Goal: Task Accomplishment & Management: Use online tool/utility

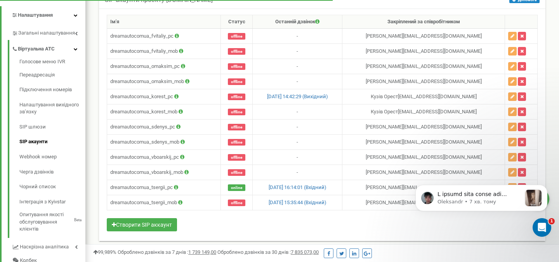
scroll to position [466, 474]
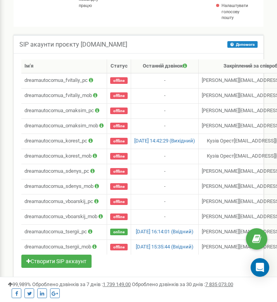
scroll to position [167, 0]
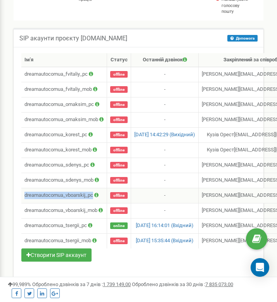
drag, startPoint x: 94, startPoint y: 195, endPoint x: 23, endPoint y: 196, distance: 71.5
click at [23, 196] on td "dreamautocomua_vboarskij_pc" at bounding box center [64, 195] width 86 height 15
copy td "dreamautocomua_vboarskij_pc"
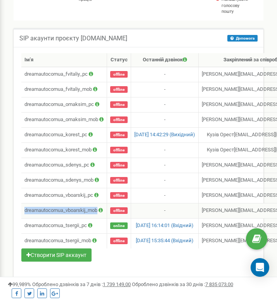
drag, startPoint x: 99, startPoint y: 211, endPoint x: 25, endPoint y: 210, distance: 74.2
click at [25, 210] on td "dreamautocomua_vboarskij_mob" at bounding box center [64, 210] width 86 height 15
copy td "dreamautocomua_vboarskij_mob"
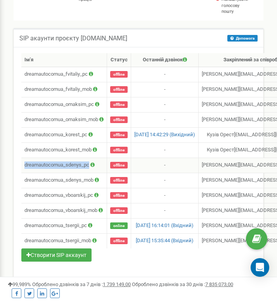
drag, startPoint x: 89, startPoint y: 164, endPoint x: 24, endPoint y: 164, distance: 65.3
click at [24, 164] on td "dreamautocomua_sdenys_pc" at bounding box center [64, 165] width 86 height 15
copy td "dreamautocomua_sdenys_pc"
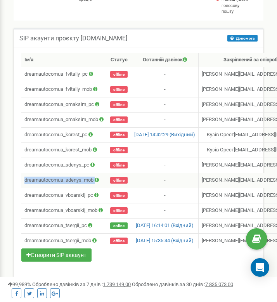
drag, startPoint x: 96, startPoint y: 181, endPoint x: 24, endPoint y: 176, distance: 72.0
click at [24, 176] on td "dreamautocomua_sdenys_mob" at bounding box center [64, 180] width 86 height 15
copy td "dreamautocomua_sdenys_mob"
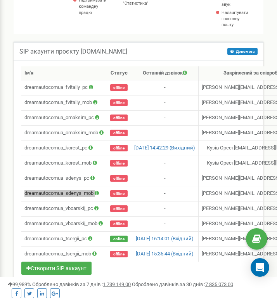
scroll to position [152, 0]
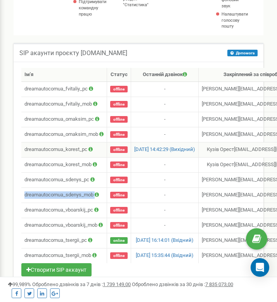
drag, startPoint x: 89, startPoint y: 151, endPoint x: 24, endPoint y: 149, distance: 65.3
click at [24, 149] on td "dreamautocomua_korest_pc" at bounding box center [64, 149] width 86 height 15
copy td "dreamautocomua_korest_pc"
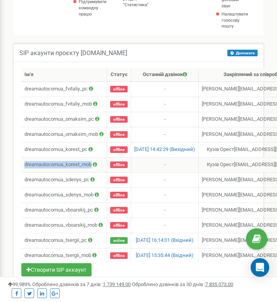
drag, startPoint x: 92, startPoint y: 164, endPoint x: 23, endPoint y: 163, distance: 69.2
click at [23, 163] on td "dreamautocomua_korest_mob" at bounding box center [64, 164] width 86 height 15
copy td "dreamautocomua_korest_mob"
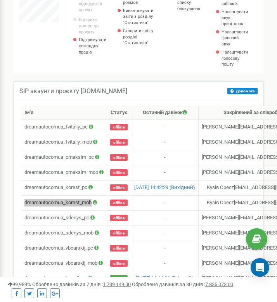
scroll to position [110, 0]
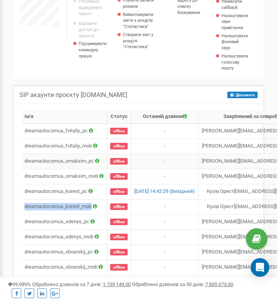
drag, startPoint x: 96, startPoint y: 160, endPoint x: 21, endPoint y: 160, distance: 74.6
click at [21, 160] on td "dreamautocomua_omaksim_pc" at bounding box center [64, 161] width 86 height 15
copy td "dreamautocomua_omaksim_pc"
click at [95, 147] on icon at bounding box center [95, 145] width 4 height 5
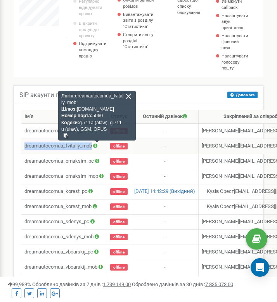
drag, startPoint x: 94, startPoint y: 147, endPoint x: 25, endPoint y: 146, distance: 69.2
click at [25, 146] on td "dreamautocomua_fvitaliy_mob Логін: dreamautocomua_fvitaliy_mob Шлюз: sip.ringos…" at bounding box center [64, 146] width 86 height 15
copy td "dreamautocomua_fvitaliy_mob"
click at [31, 132] on td "dreamautocomua_fvitaliy_pc" at bounding box center [64, 131] width 86 height 15
click at [25, 132] on td "dreamautocomua_fvitaliy_pc" at bounding box center [64, 131] width 86 height 15
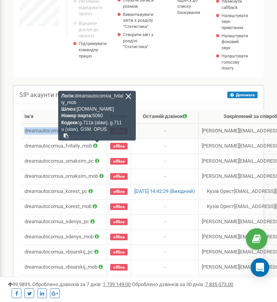
drag, startPoint x: 25, startPoint y: 132, endPoint x: 40, endPoint y: 128, distance: 15.6
click at [40, 128] on td "dreamautocomua_fvitaliy_pc" at bounding box center [64, 131] width 86 height 15
copy td "dreamautocomua_fvitaliy_pc"
click at [35, 145] on td "dreamautocomua_fvitaliy_mob Логін: dreamautocomua_fvitaliy_mob Шлюз: sip.ringos…" at bounding box center [64, 146] width 86 height 15
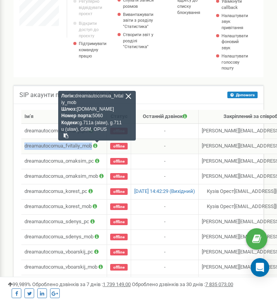
copy td "dreamautocomua_fvitaliy_mob"
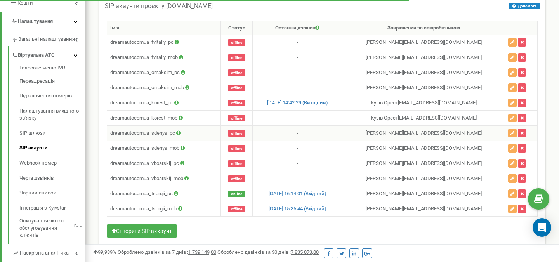
scroll to position [170, 0]
